Goal: Task Accomplishment & Management: Manage account settings

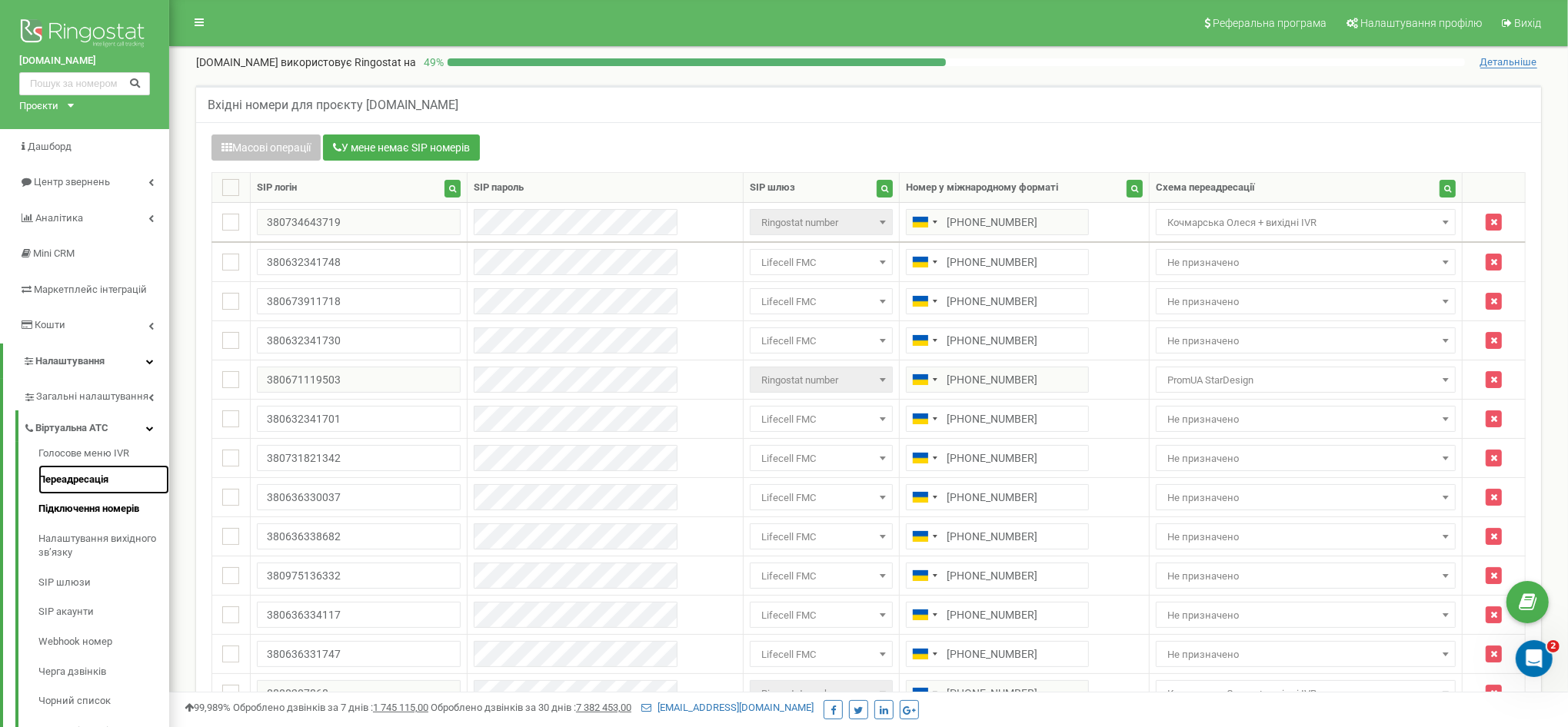
click at [80, 486] on link "Переадресація" at bounding box center [104, 480] width 131 height 30
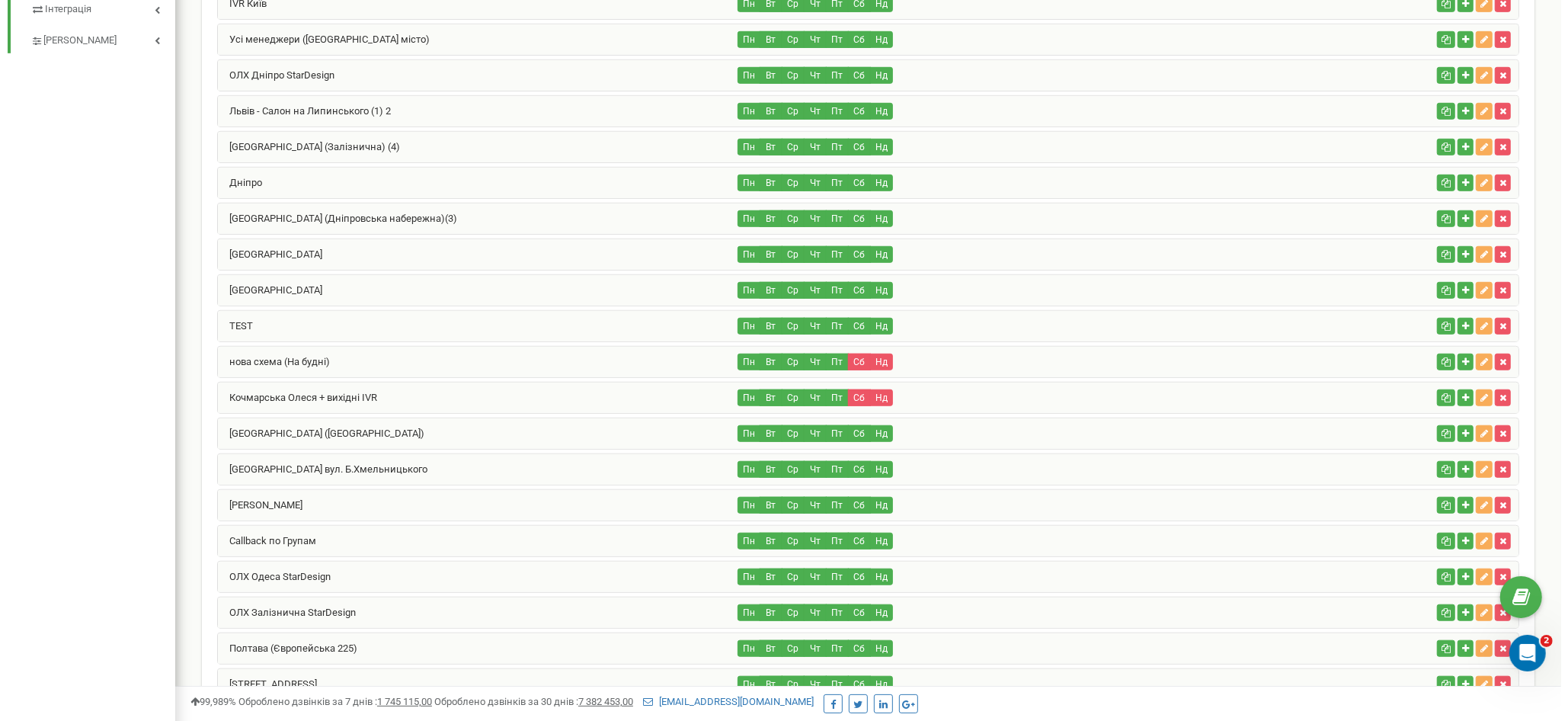
scroll to position [905, 0]
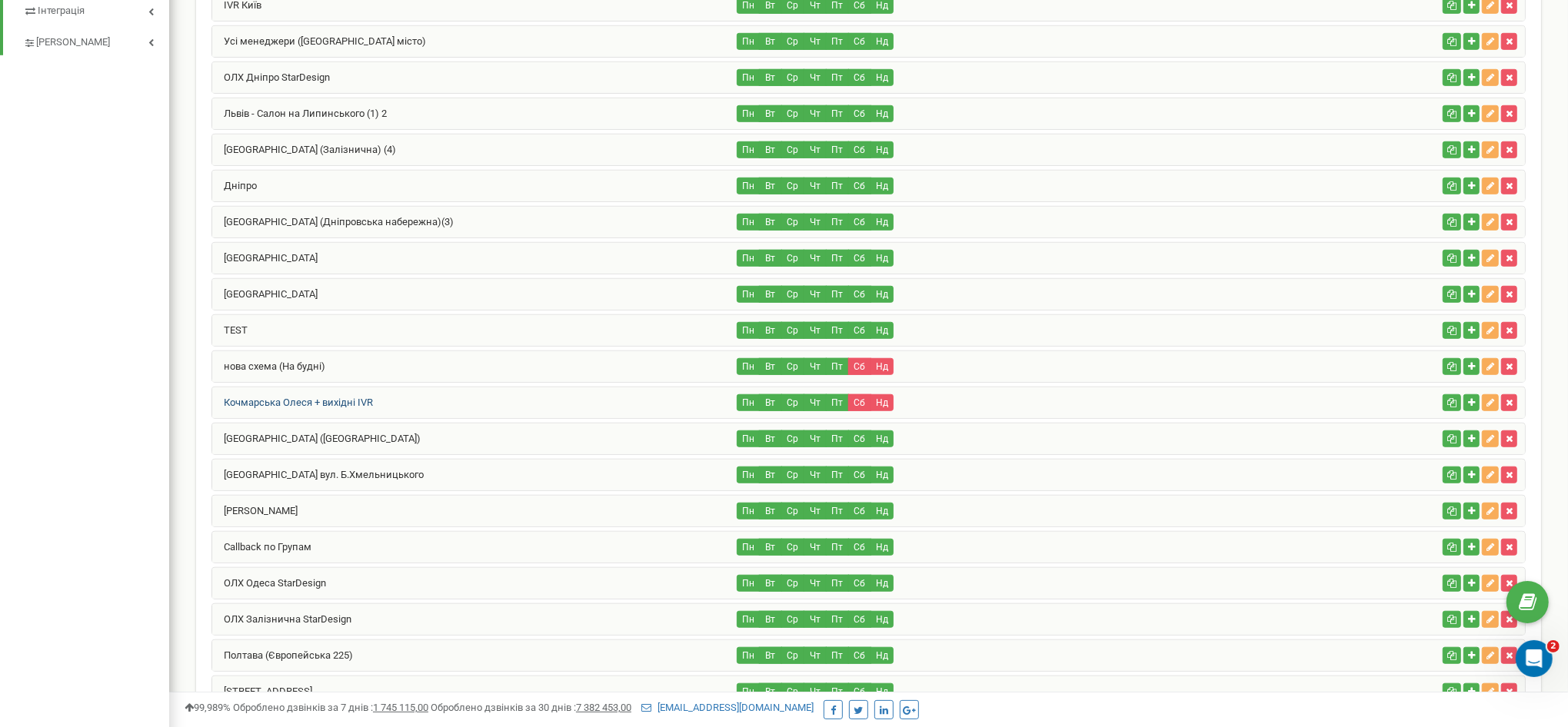
click at [348, 397] on link "Кочмарська Олеся + вихідні IVR" at bounding box center [292, 402] width 161 height 11
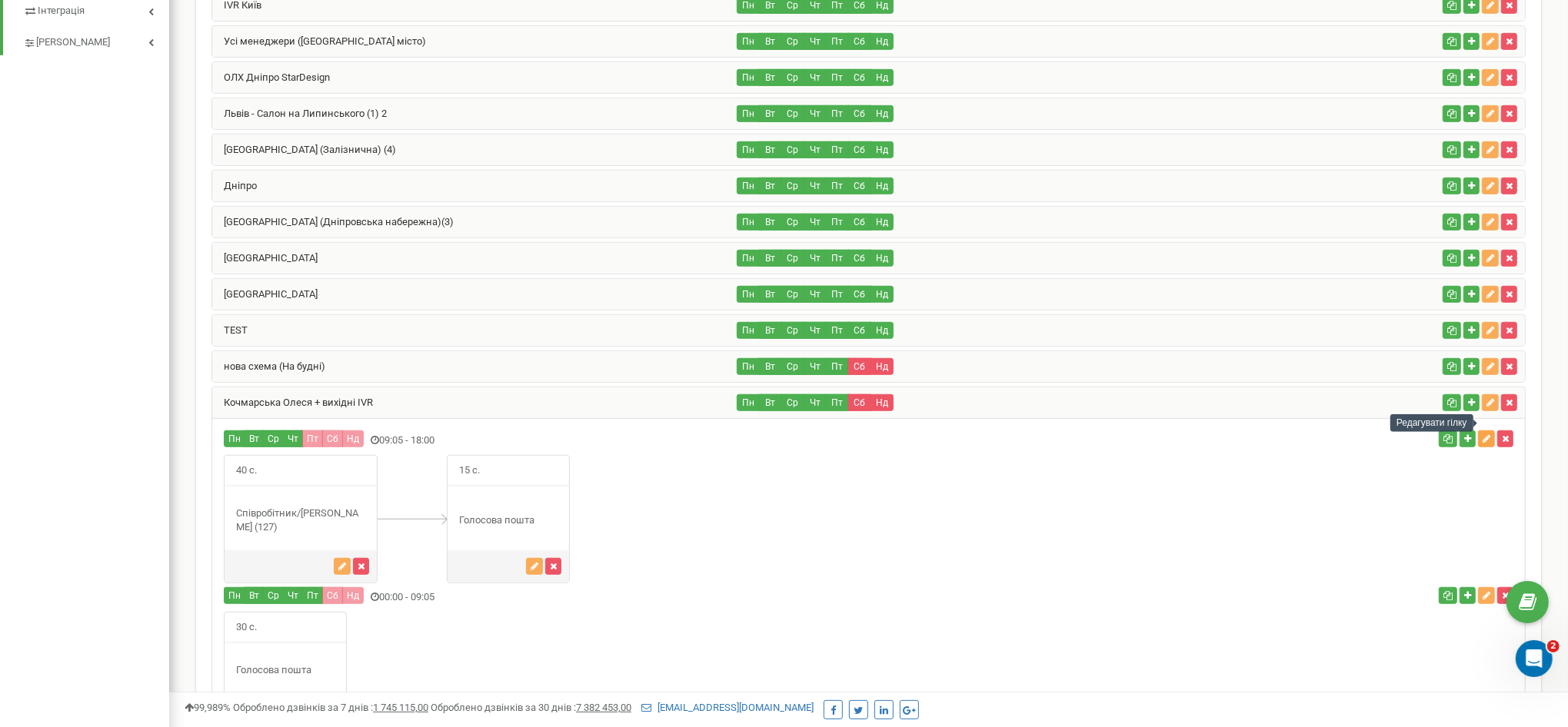
click at [1483, 434] on icon "button" at bounding box center [1486, 438] width 8 height 9
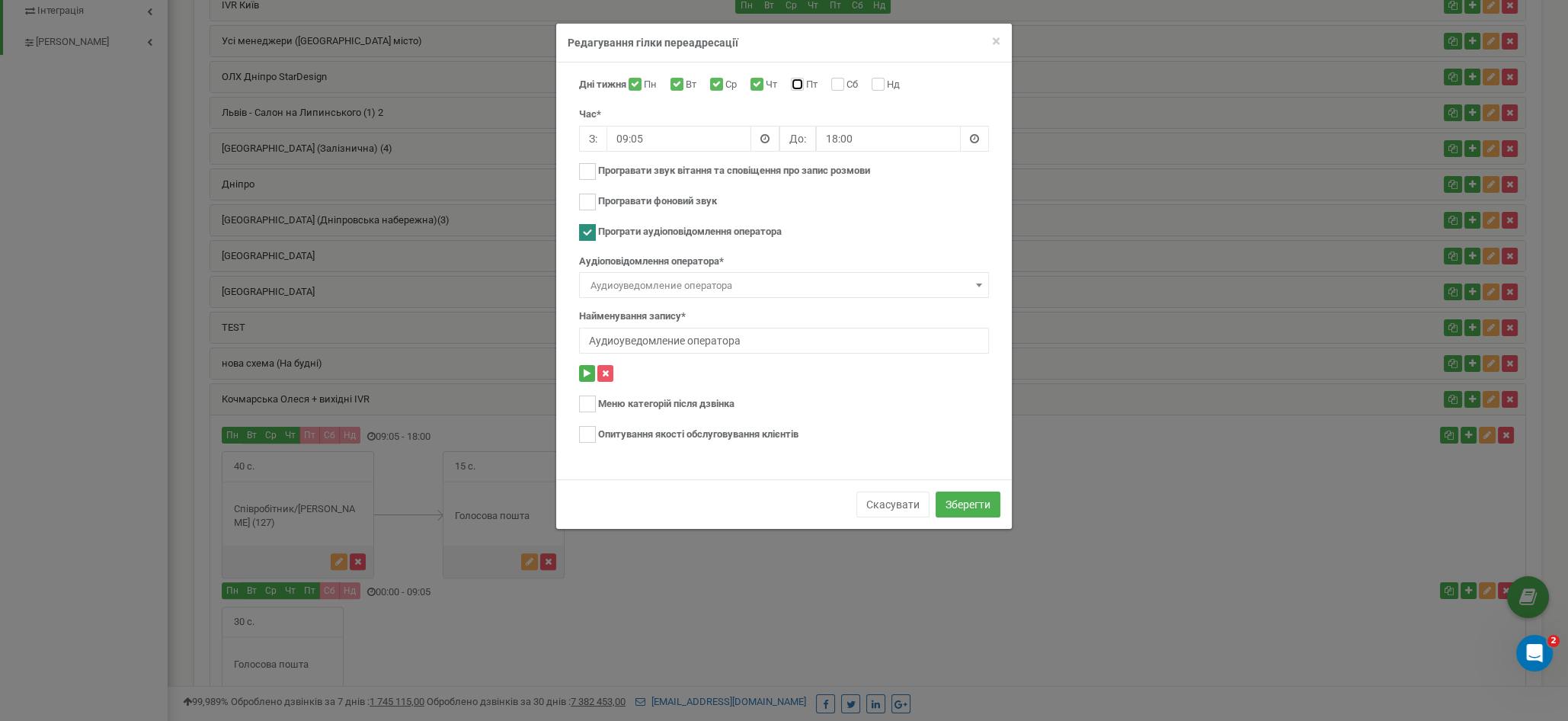
click at [801, 86] on input "Пт" at bounding box center [795, 86] width 10 height 10
checkbox input "true"
click at [990, 501] on button "Зберегти" at bounding box center [968, 505] width 65 height 26
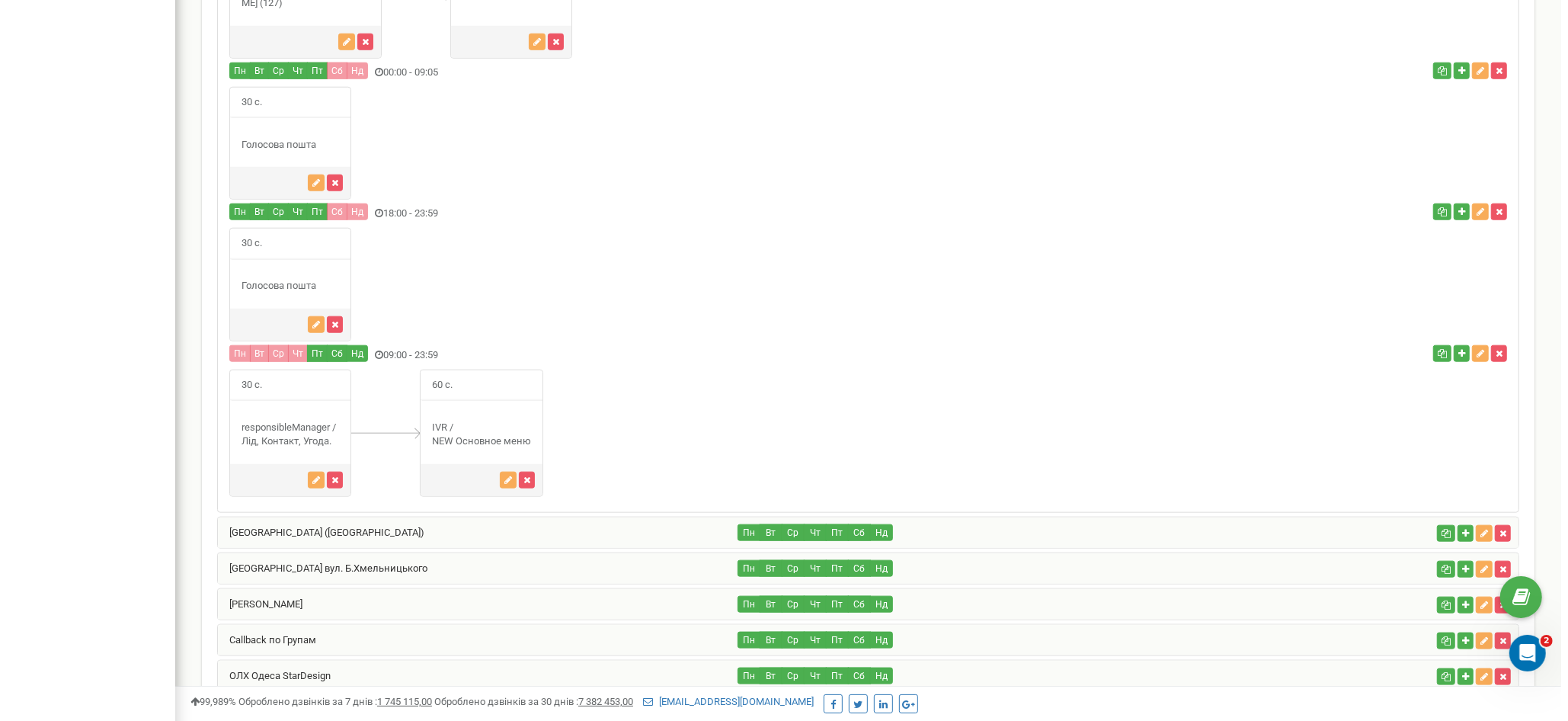
scroll to position [1422, 0]
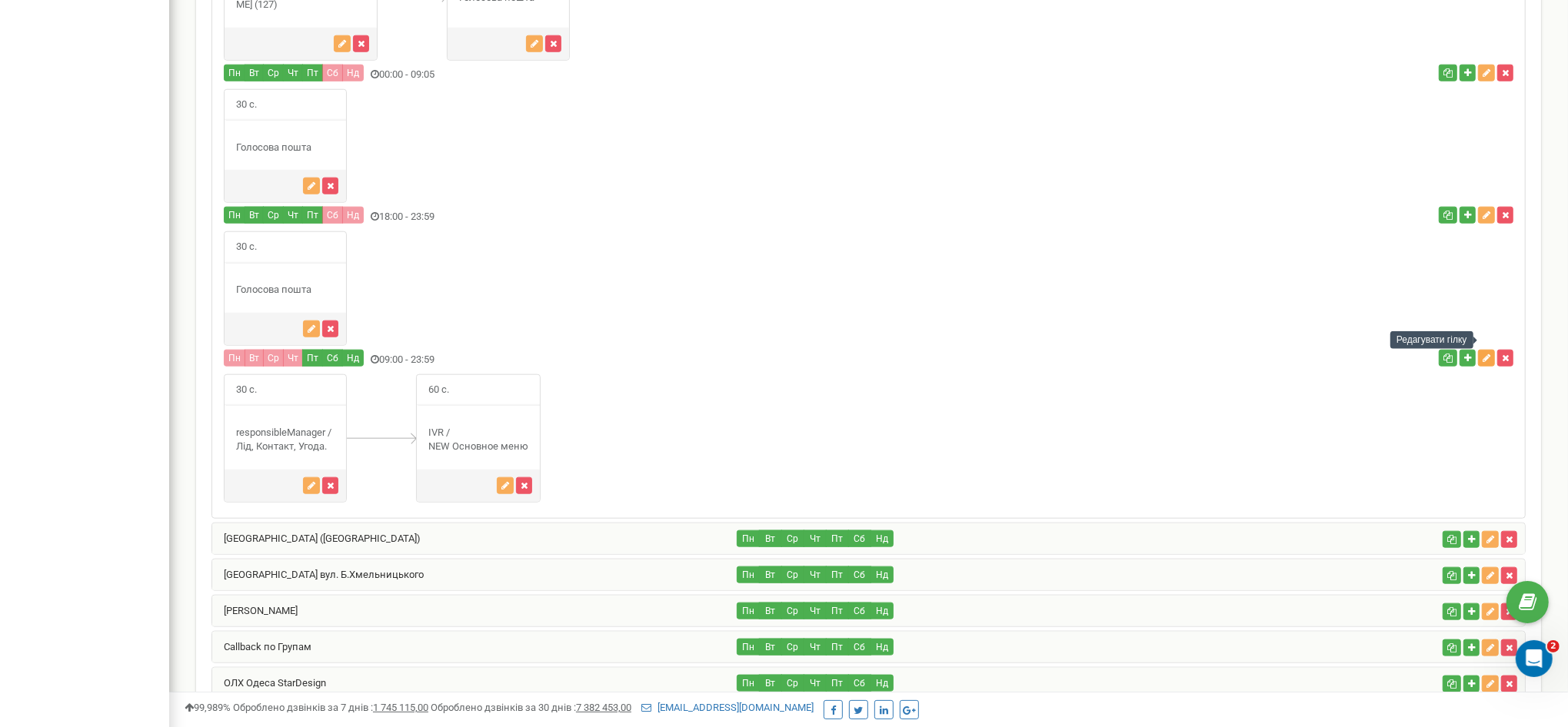
click at [1483, 353] on icon "button" at bounding box center [1486, 358] width 8 height 9
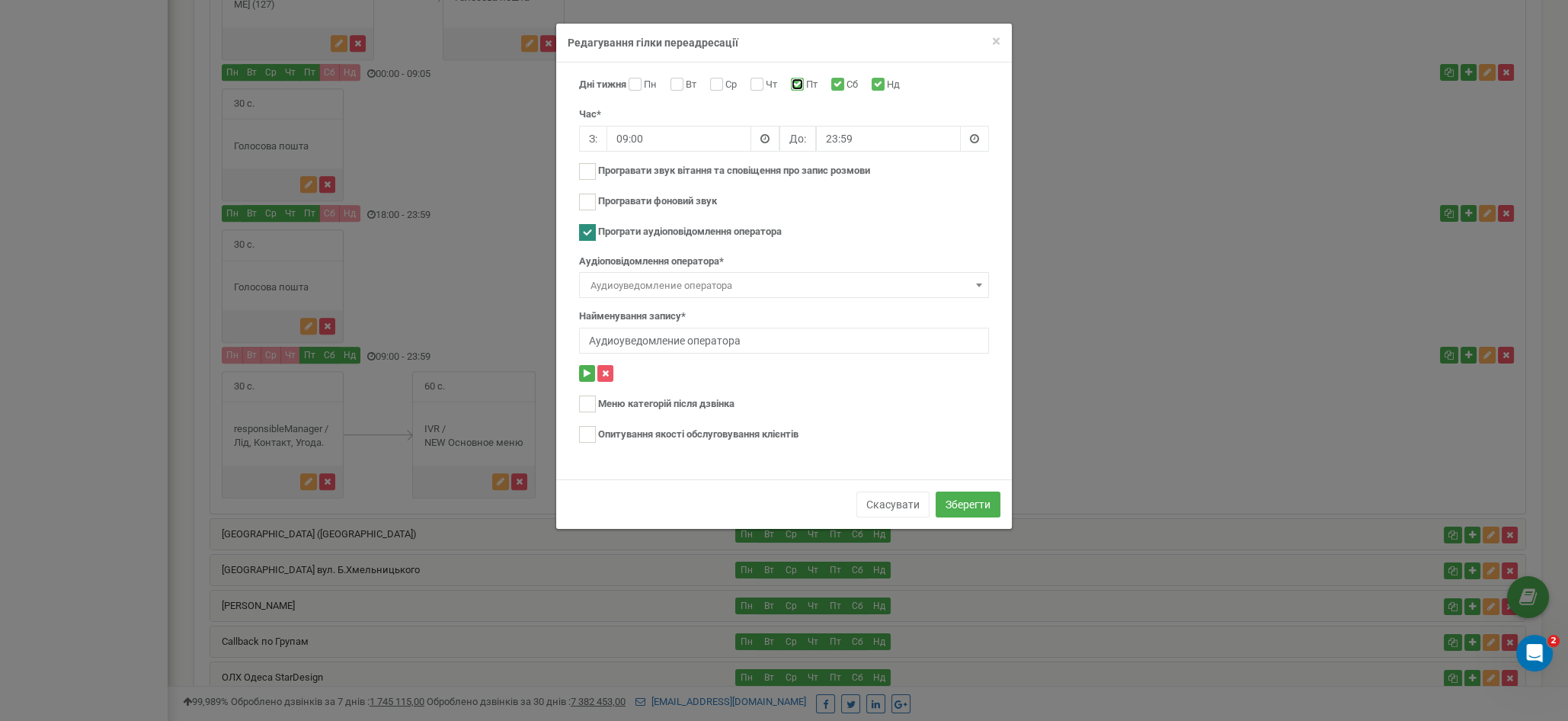
click at [801, 82] on input "Пт" at bounding box center [795, 86] width 10 height 10
checkbox input "false"
click at [962, 504] on button "Зберегти" at bounding box center [968, 505] width 65 height 26
